Goal: Book appointment/travel/reservation

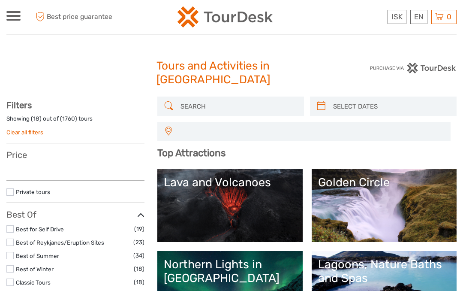
select select
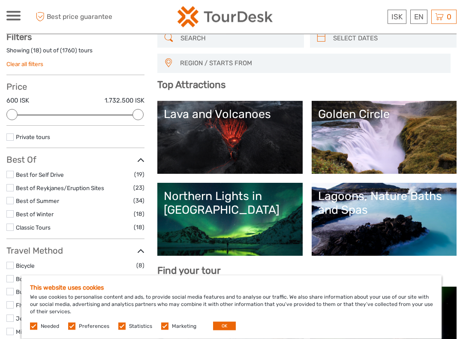
scroll to position [69, 0]
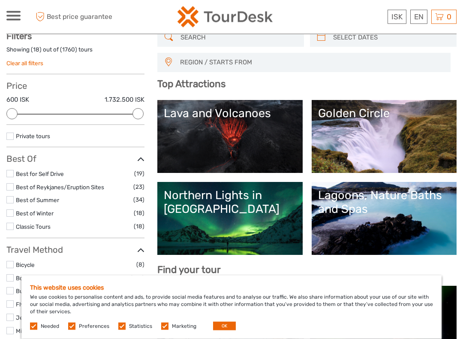
click at [358, 129] on link "Golden Circle" at bounding box center [384, 137] width 132 height 60
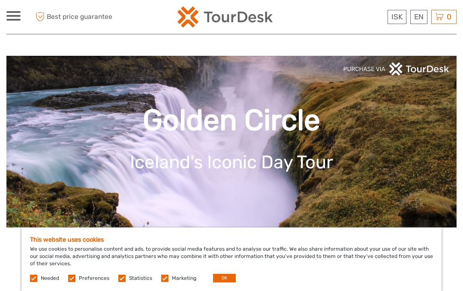
click at [222, 279] on button "OK" at bounding box center [224, 278] width 23 height 9
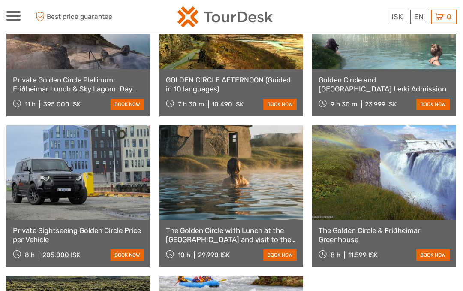
scroll to position [819, 0]
click at [387, 181] on link at bounding box center [384, 173] width 144 height 94
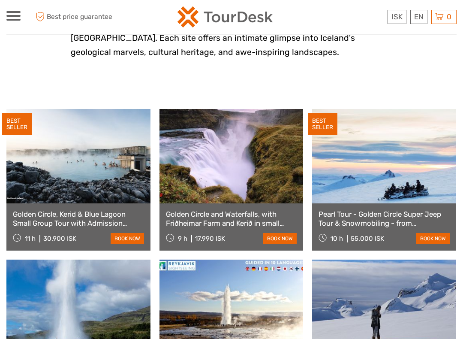
scroll to position [383, 0]
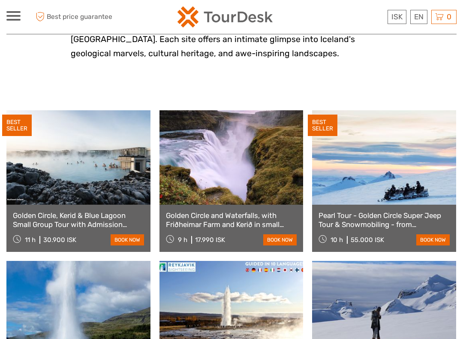
click at [249, 211] on link "Golden Circle and Waterfalls, with Friðheimar Farm and Kerið in small group" at bounding box center [231, 220] width 131 height 18
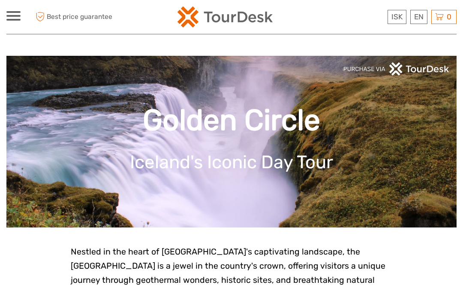
scroll to position [407, 0]
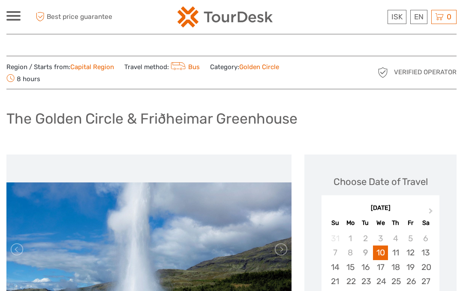
click at [397, 253] on div "11" at bounding box center [395, 252] width 15 height 14
